Goal: Information Seeking & Learning: Learn about a topic

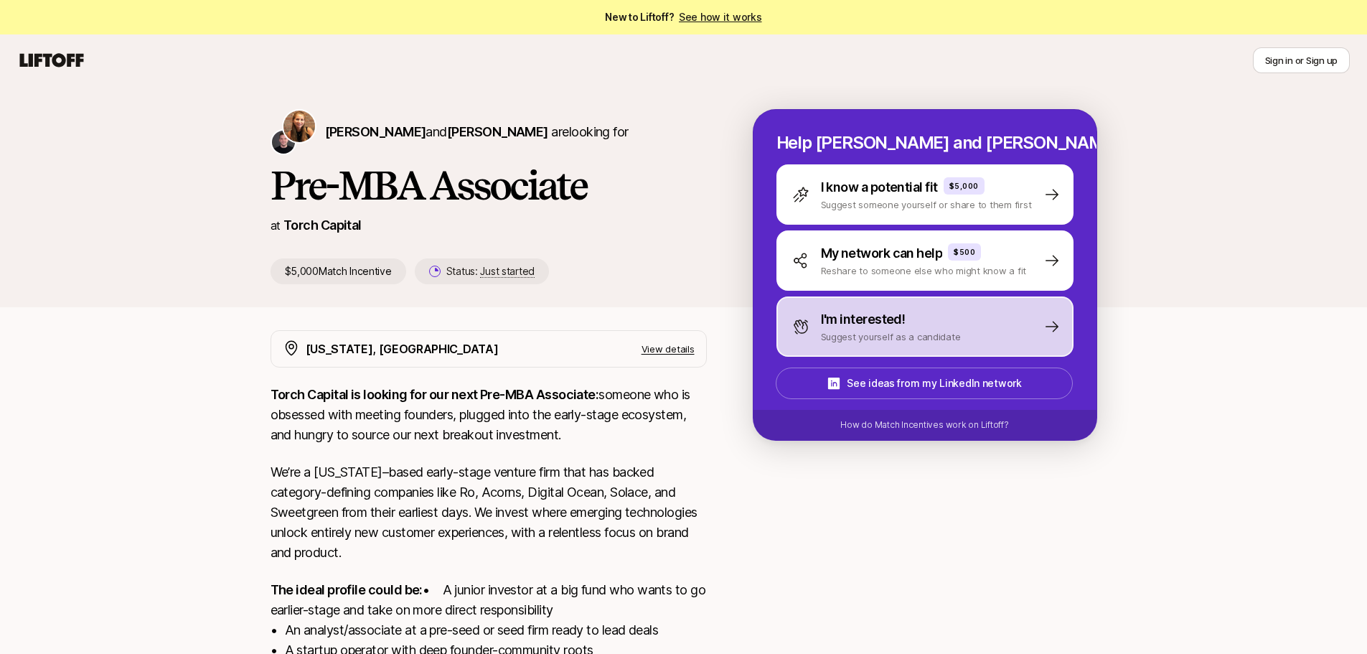
click at [924, 327] on div "I'm interested!" at bounding box center [891, 319] width 140 height 20
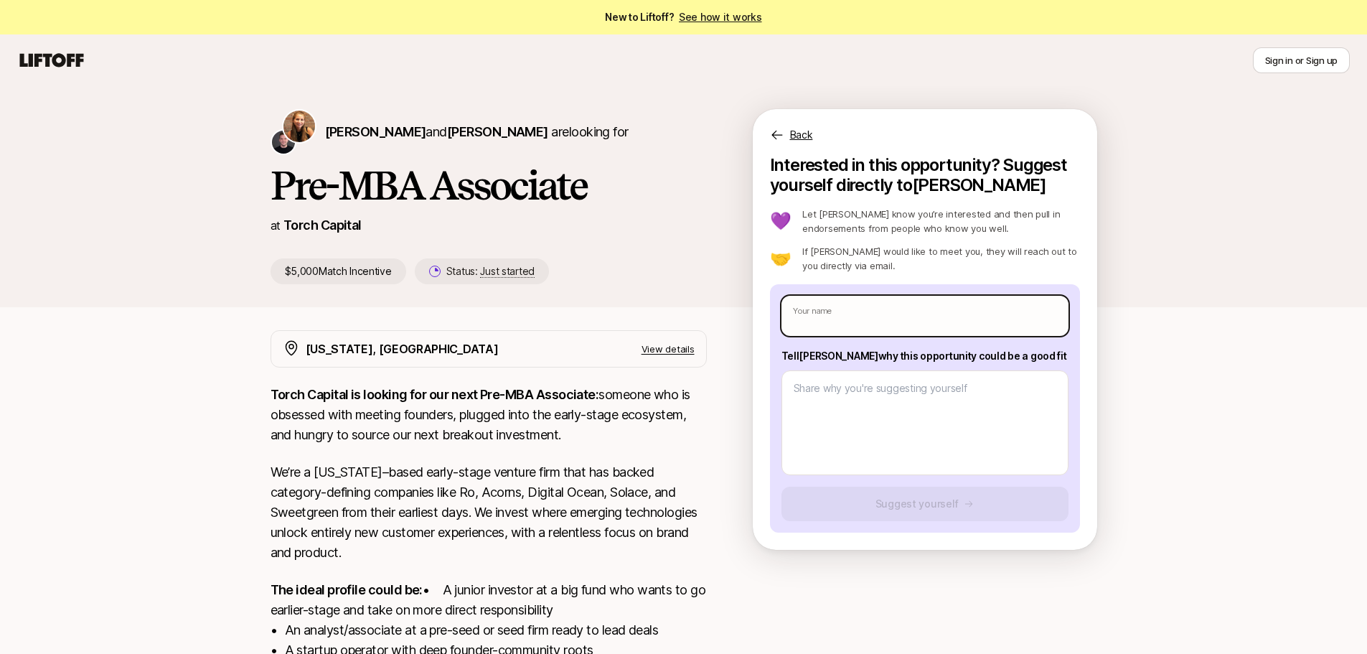
click at [931, 319] on input "text" at bounding box center [925, 316] width 287 height 40
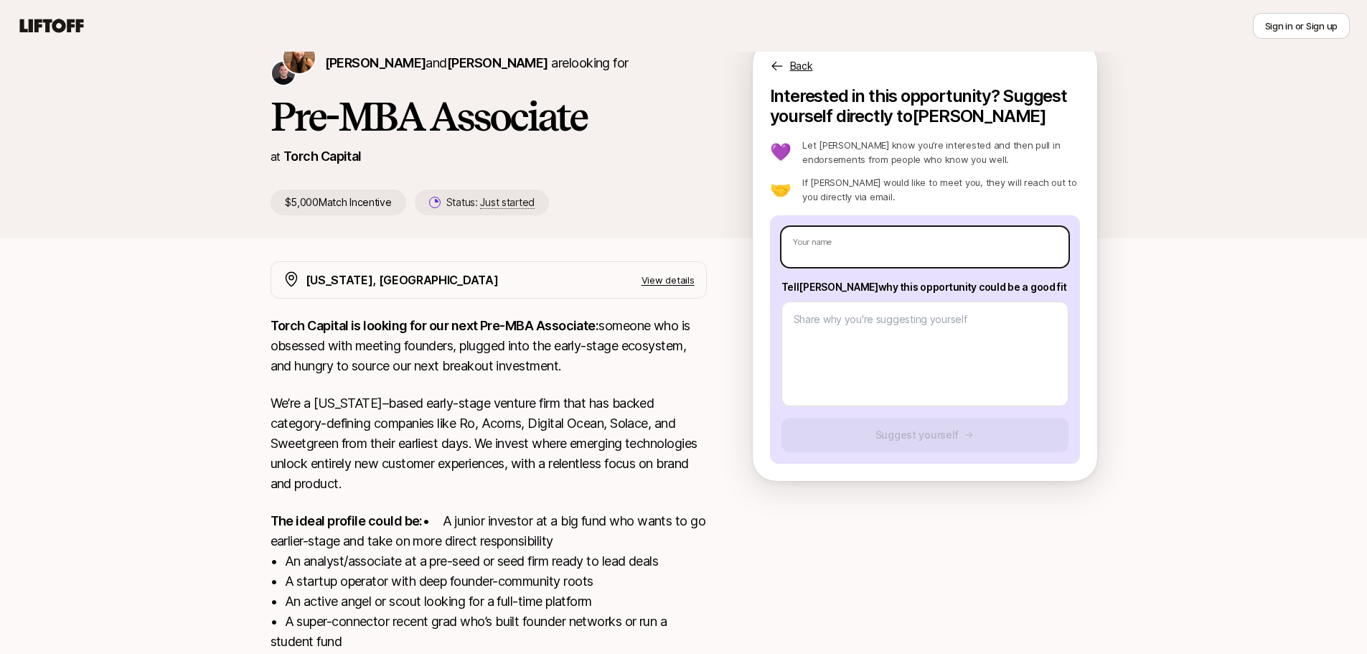
scroll to position [236, 0]
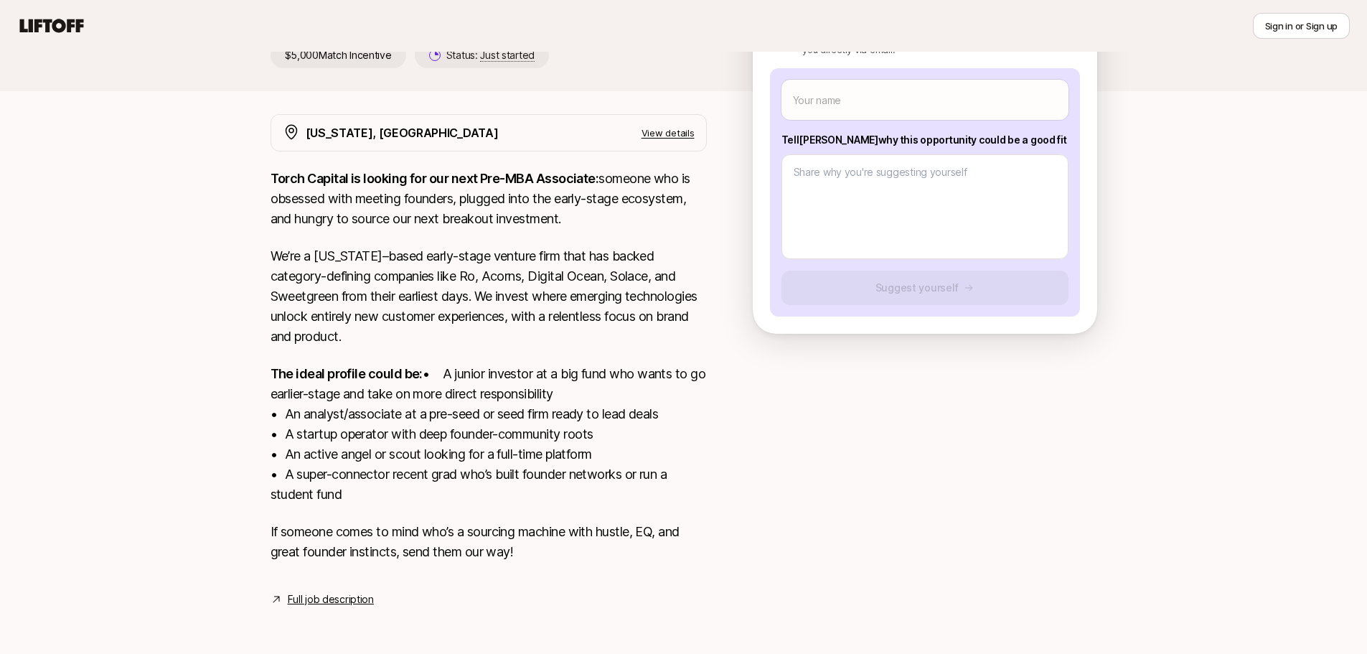
click at [513, 475] on p "The ideal profile could be: • A junior investor at a big fund who wants to go e…" at bounding box center [489, 434] width 436 height 141
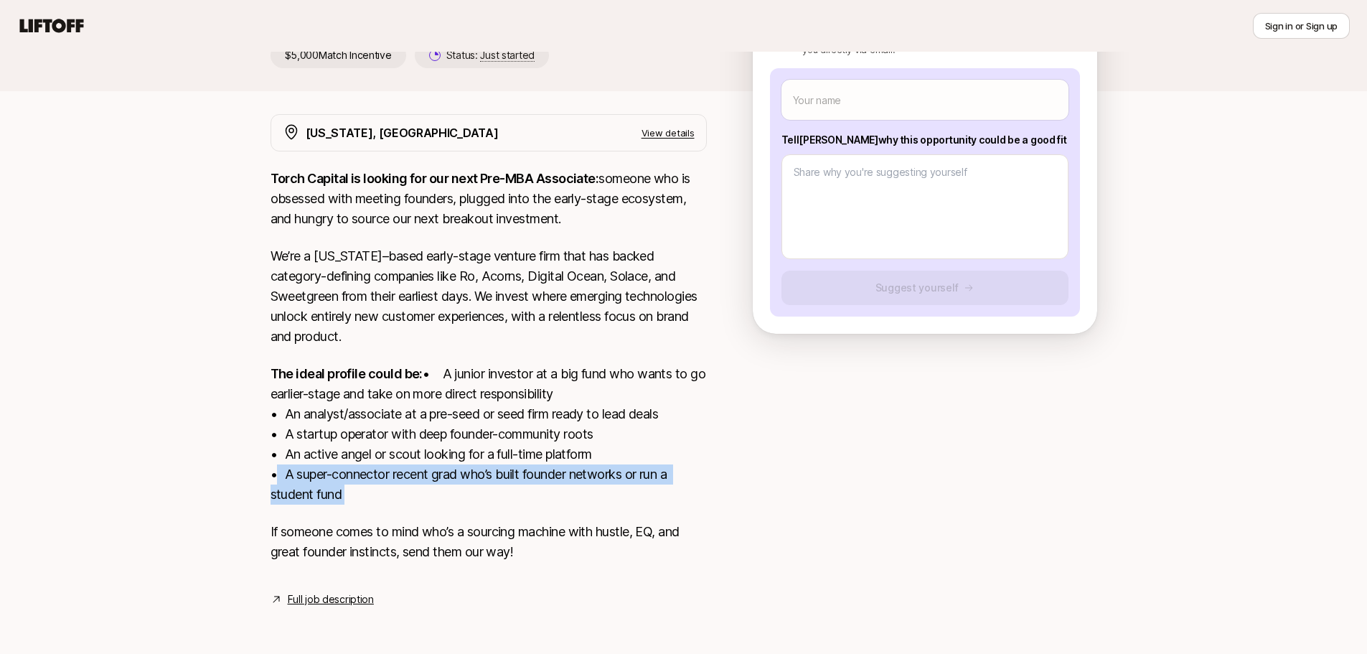
click at [513, 475] on p "The ideal profile could be: • A junior investor at a big fund who wants to go e…" at bounding box center [489, 434] width 436 height 141
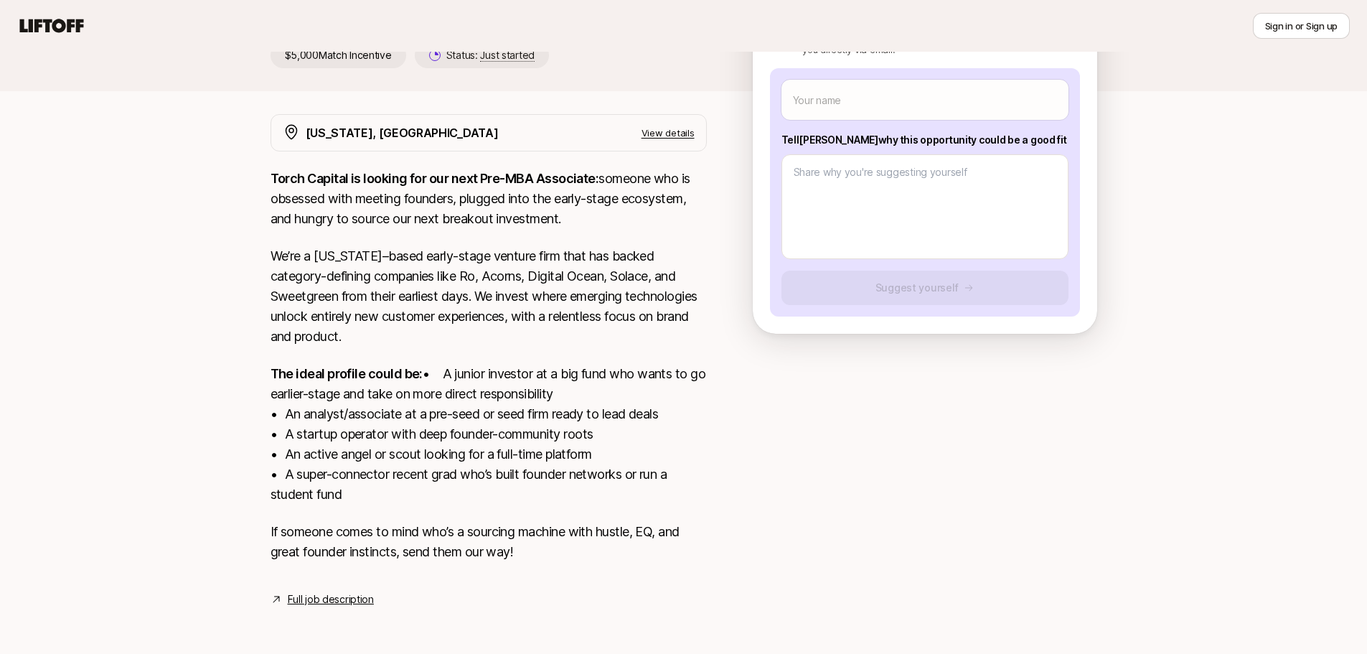
click at [543, 391] on p "The ideal profile could be: • A junior investor at a big fund who wants to go e…" at bounding box center [489, 434] width 436 height 141
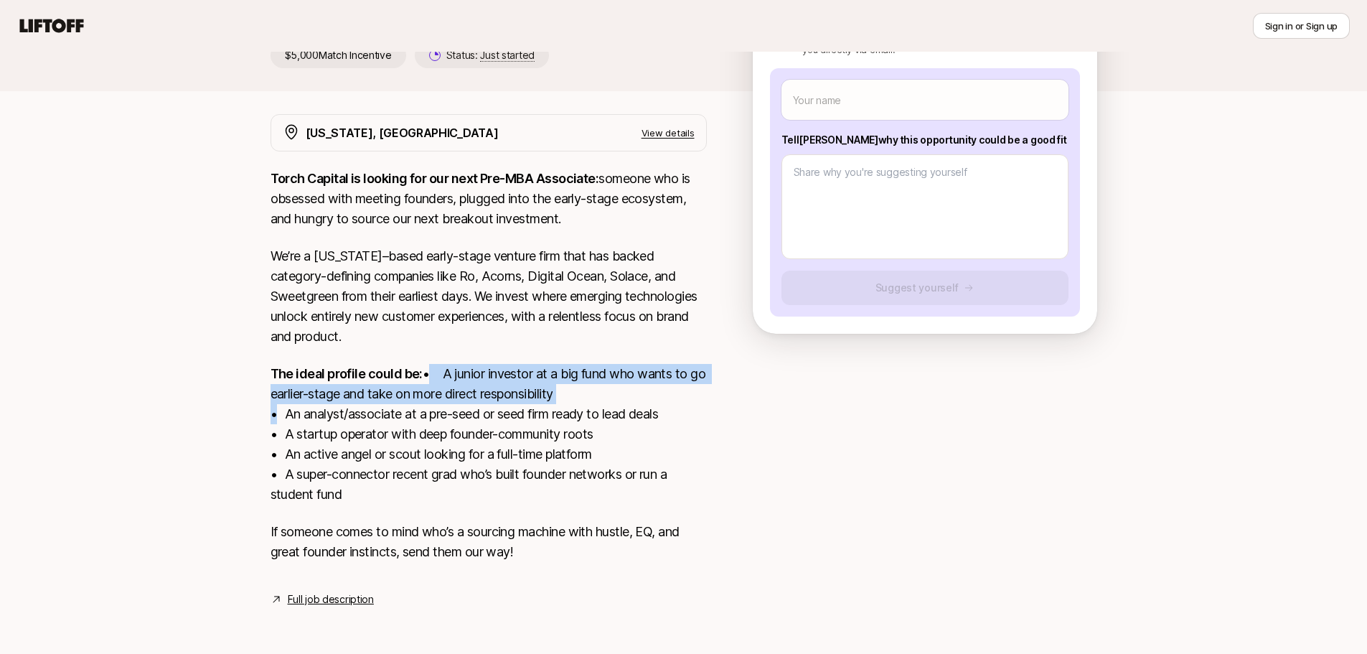
click at [543, 391] on p "The ideal profile could be: • A junior investor at a big fund who wants to go e…" at bounding box center [489, 434] width 436 height 141
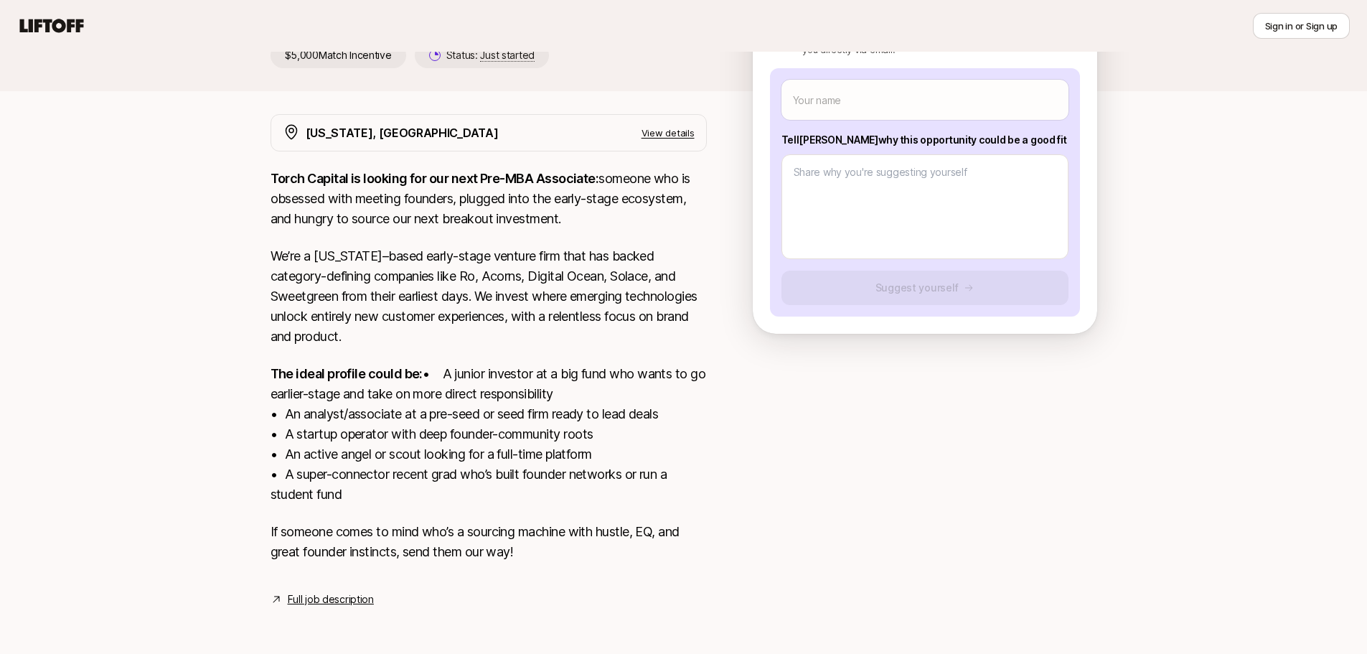
click at [598, 364] on p "The ideal profile could be: • A junior investor at a big fund who wants to go e…" at bounding box center [489, 434] width 436 height 141
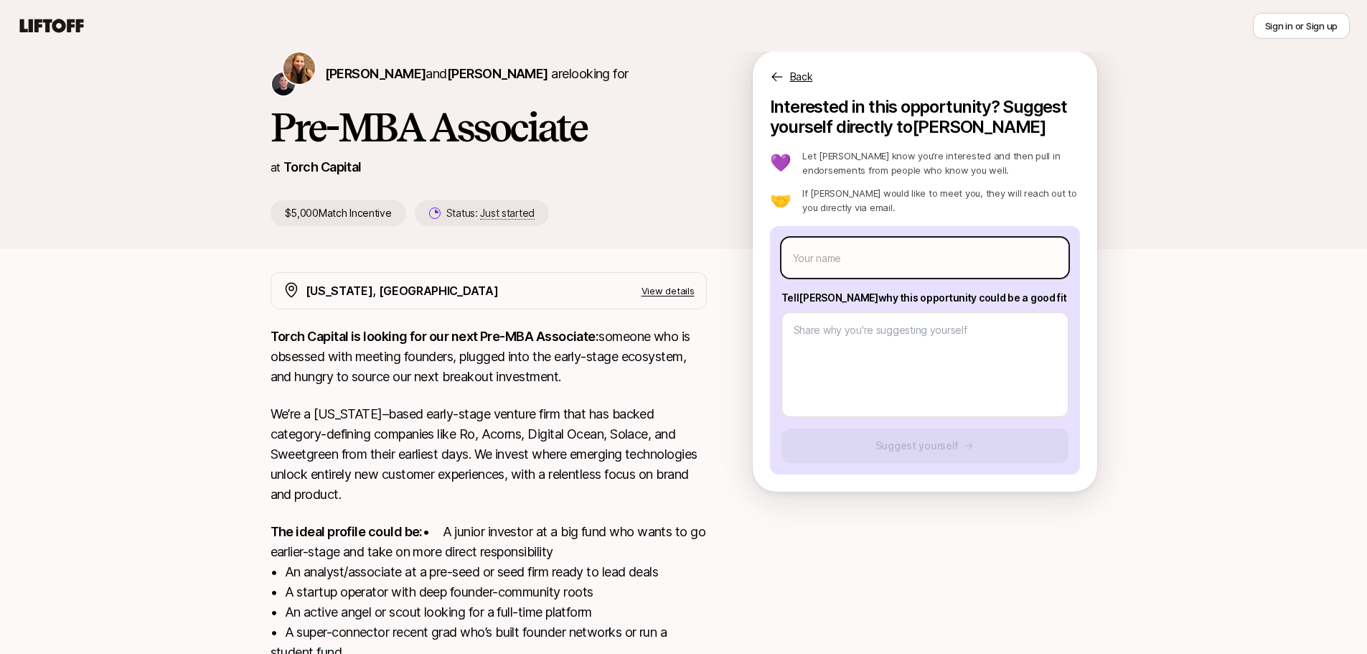
scroll to position [0, 0]
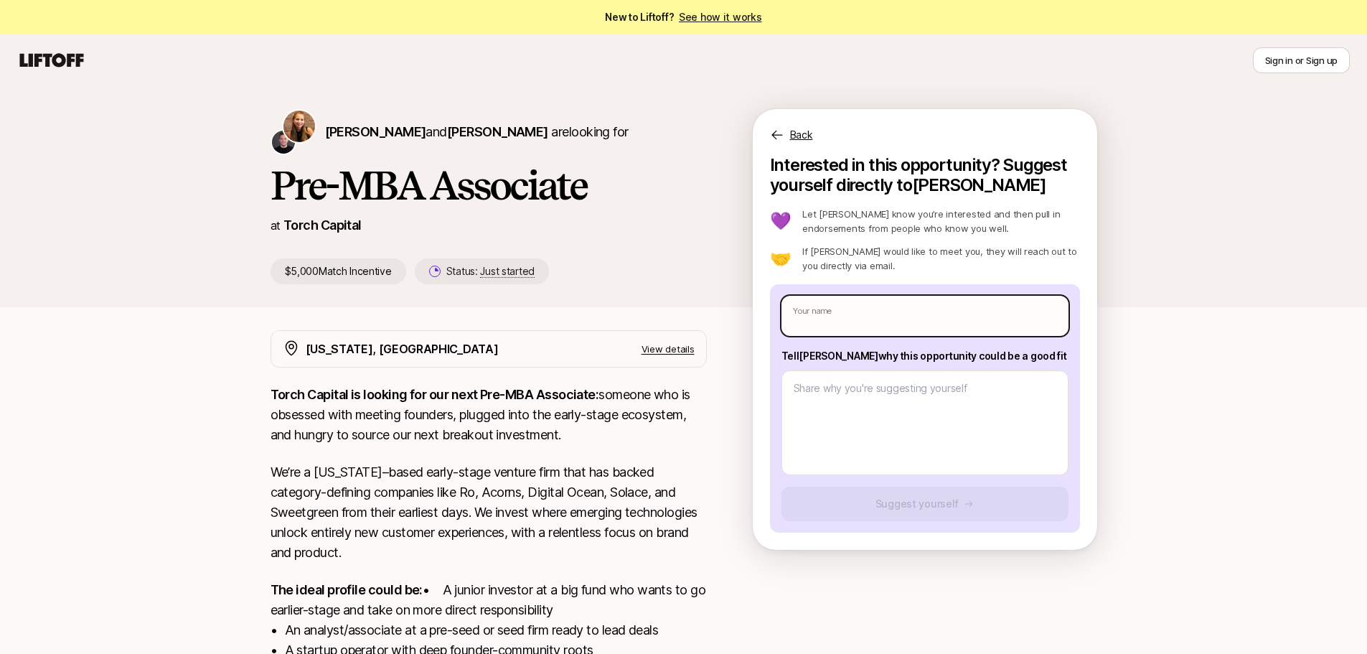
click at [840, 327] on input "text" at bounding box center [925, 316] width 287 height 40
